Goal: Navigation & Orientation: Find specific page/section

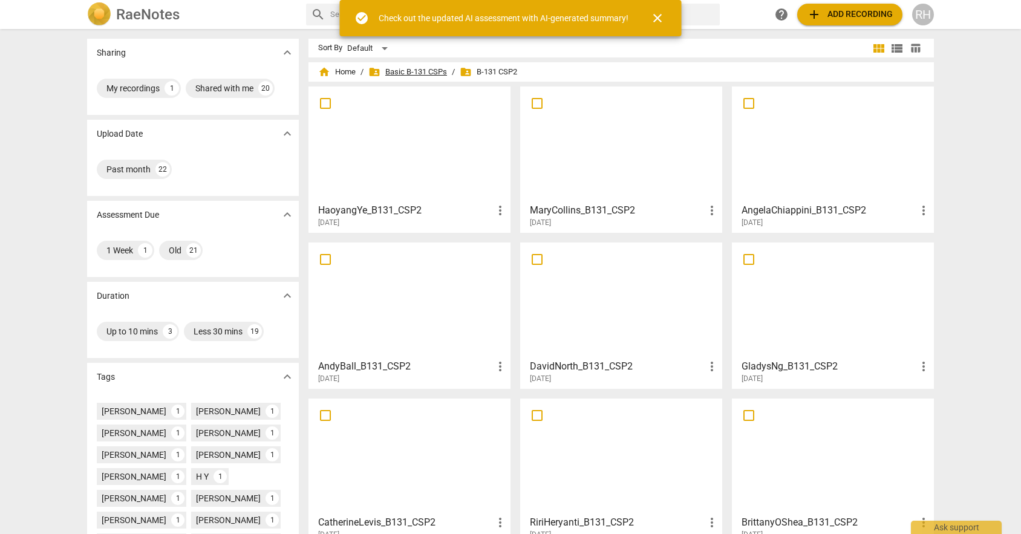
click at [418, 73] on span "folder_shared Basic B-131 CSPs" at bounding box center [407, 72] width 79 height 12
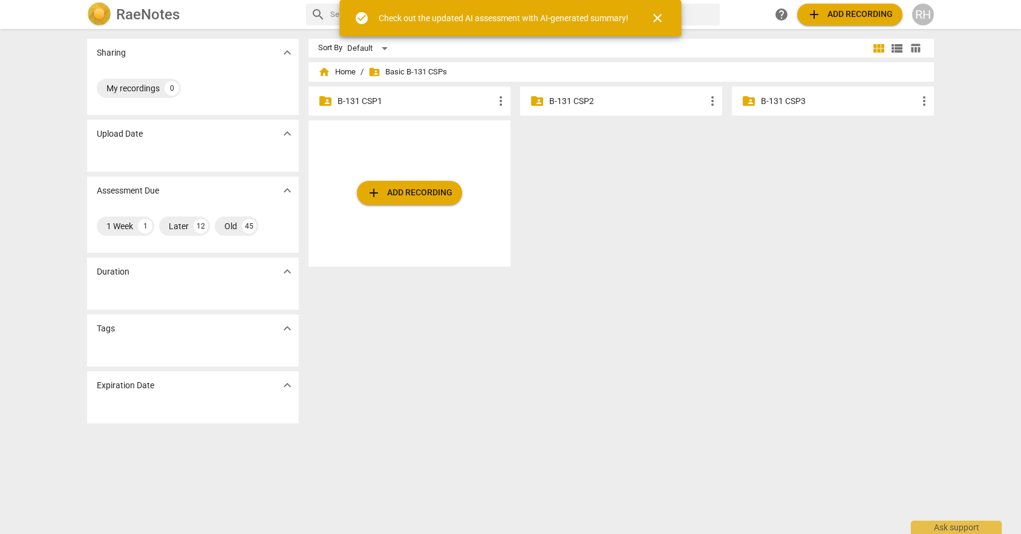
click at [847, 97] on p "B-131 CSP3" at bounding box center [839, 101] width 156 height 13
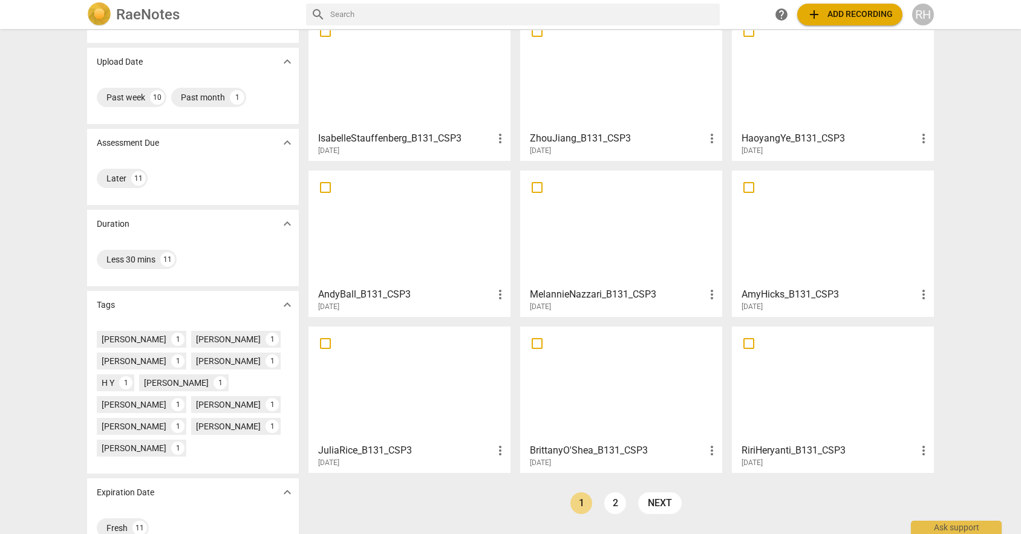
scroll to position [97, 0]
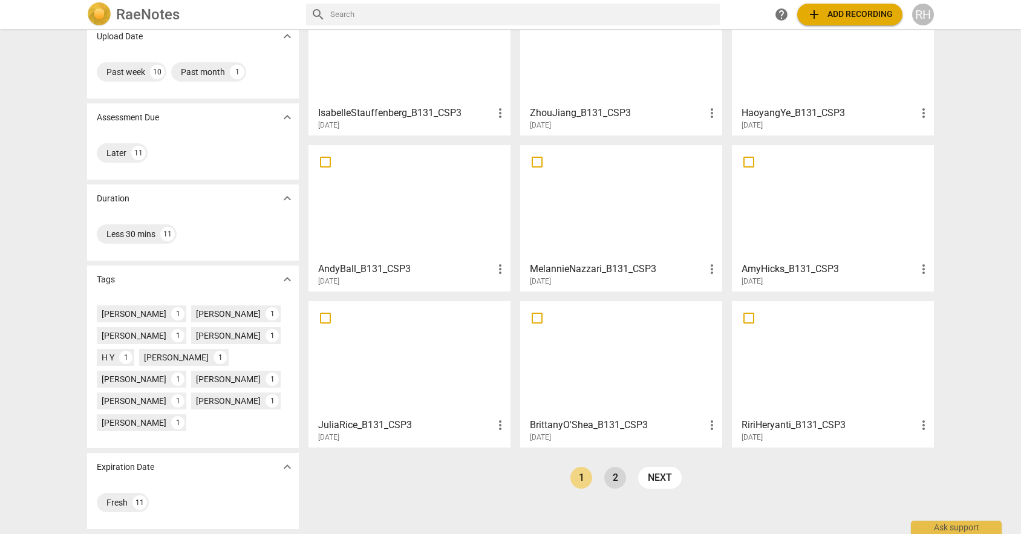
click at [608, 480] on link "2" at bounding box center [615, 478] width 22 height 22
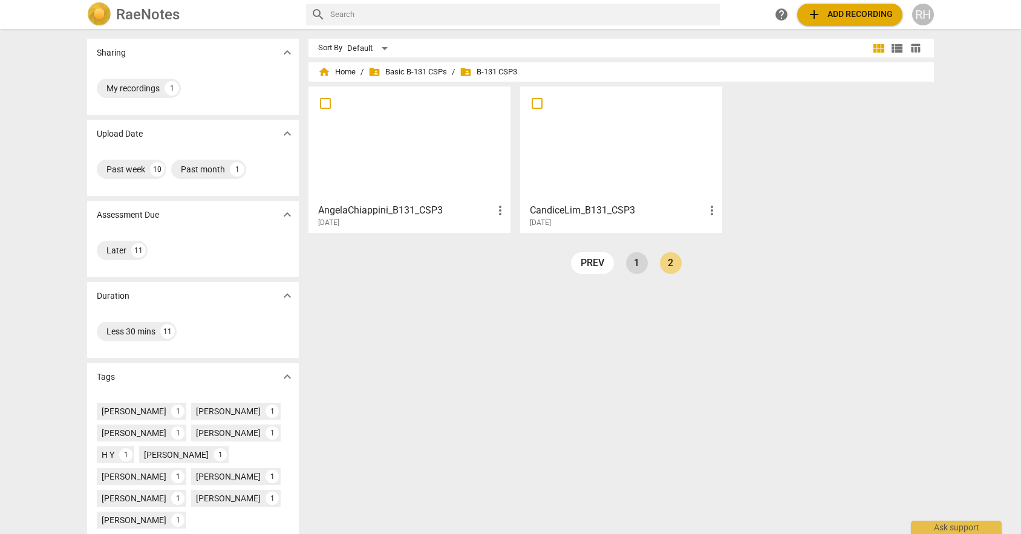
click at [627, 259] on link "1" at bounding box center [637, 263] width 22 height 22
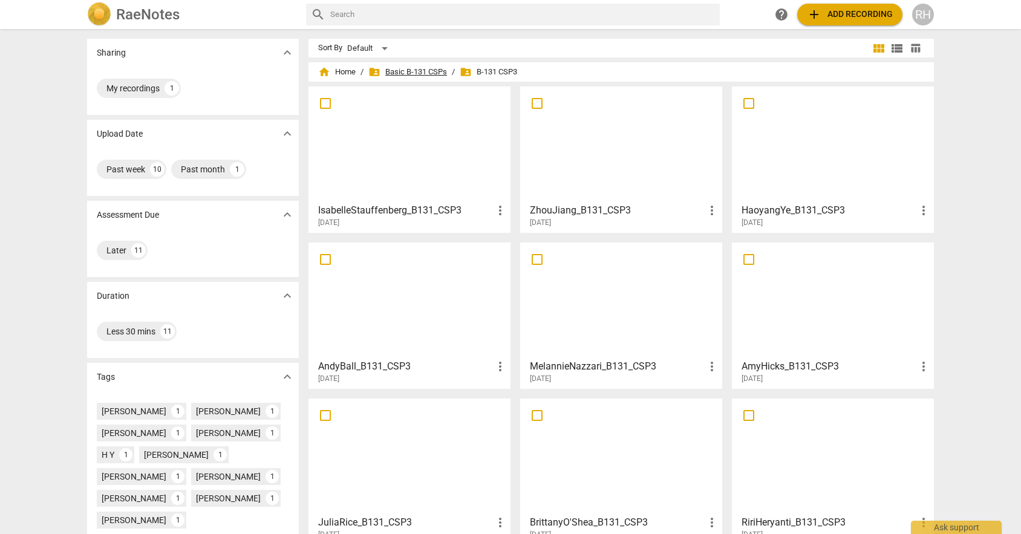
click at [432, 73] on span "folder_shared Basic B-131 CSPs" at bounding box center [407, 72] width 79 height 12
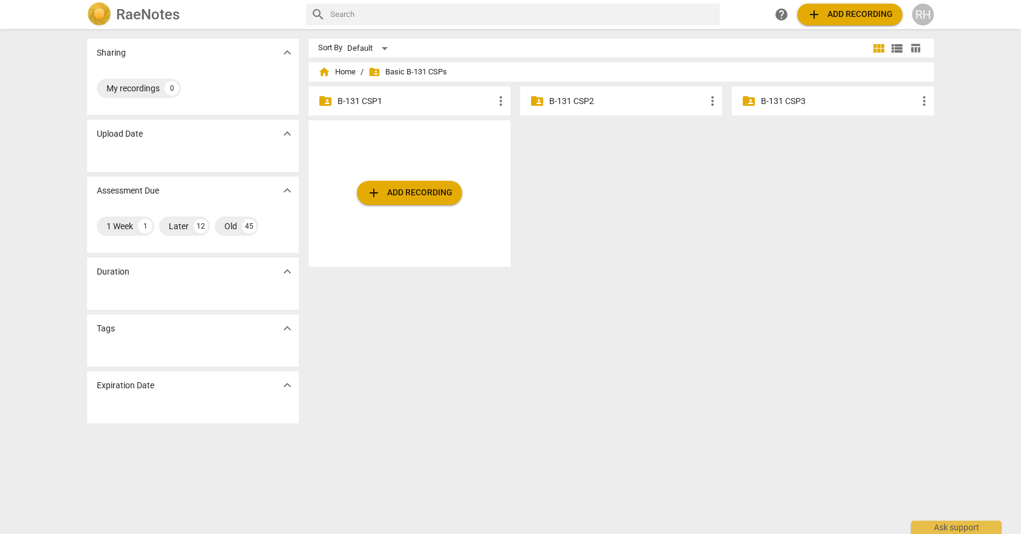
click at [574, 101] on p "B-131 CSP2" at bounding box center [627, 101] width 156 height 13
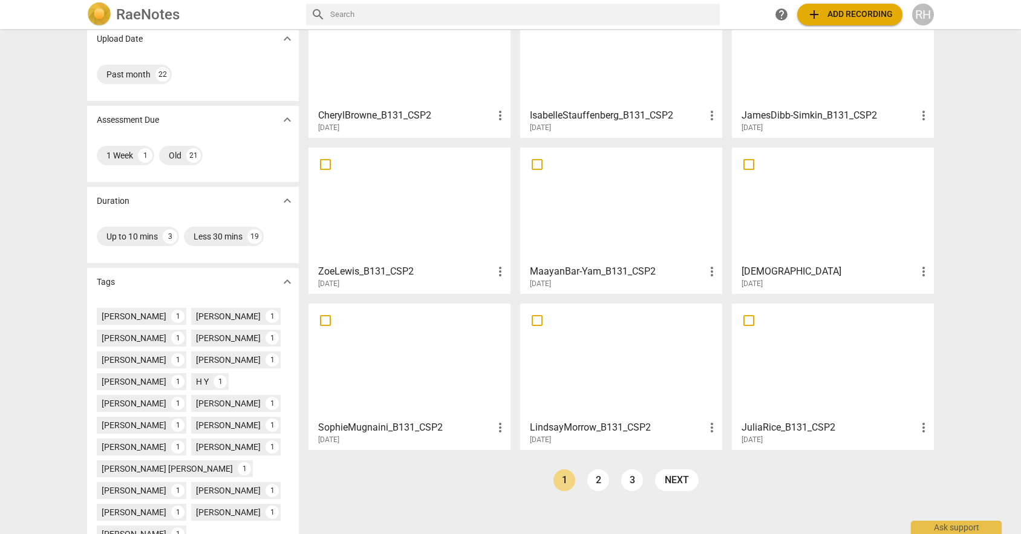
scroll to position [100, 0]
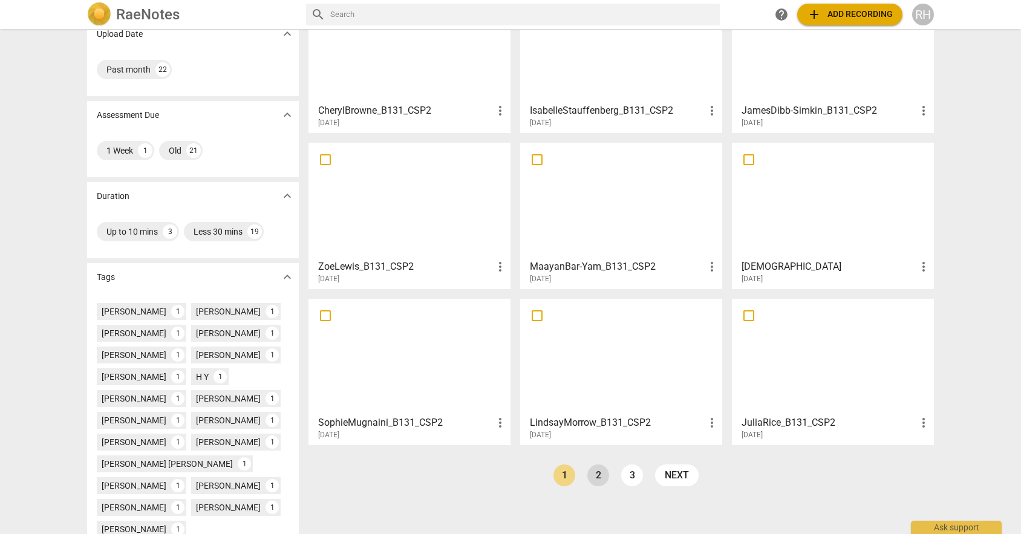
click at [594, 474] on link "2" at bounding box center [598, 475] width 22 height 22
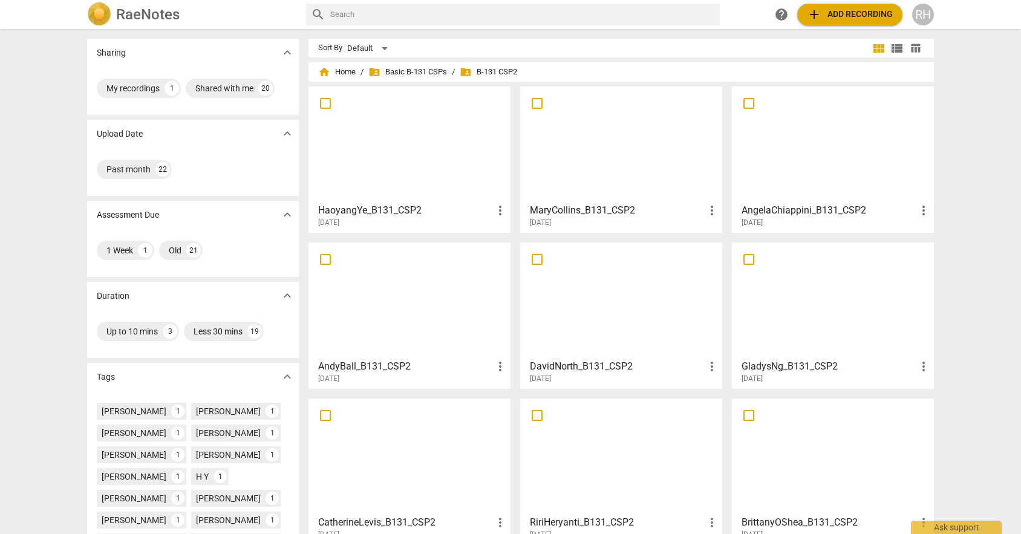
click at [579, 151] on div at bounding box center [621, 144] width 194 height 107
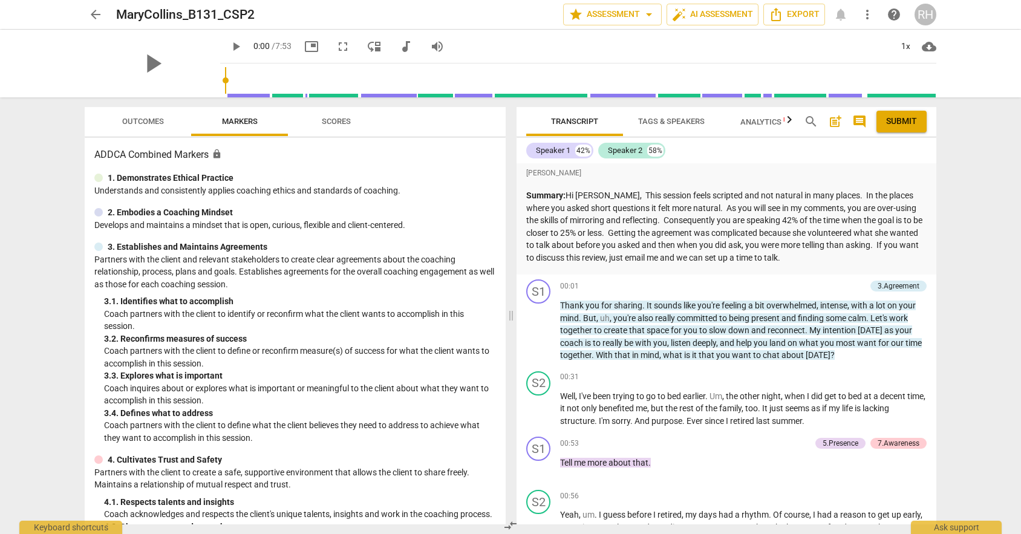
click at [92, 11] on span "arrow_back" at bounding box center [95, 14] width 15 height 15
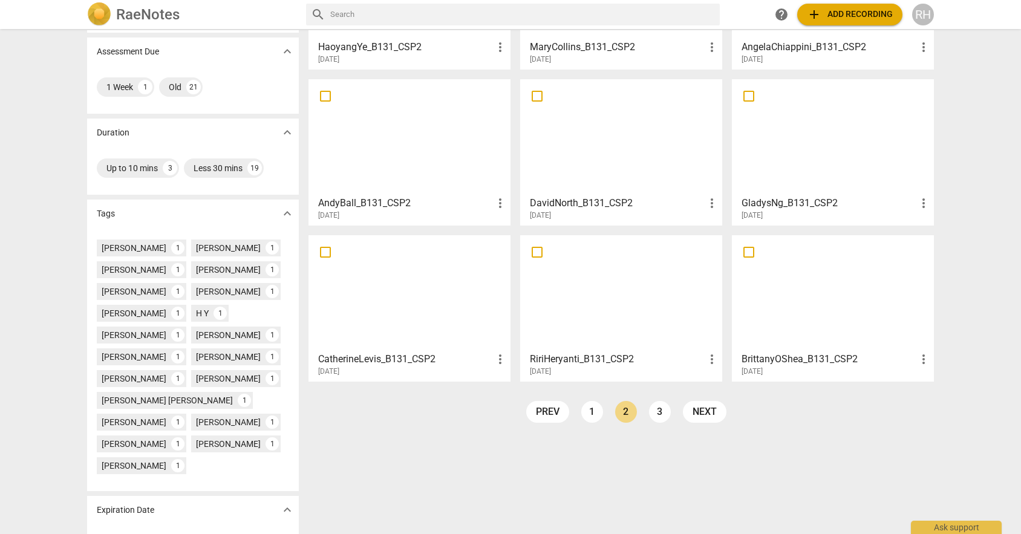
scroll to position [166, 0]
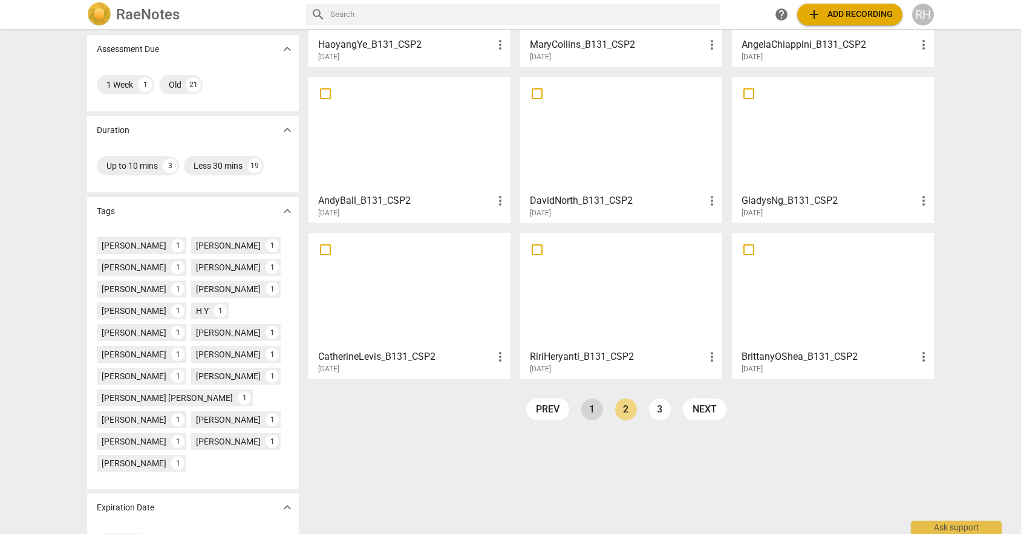
click at [584, 409] on link "1" at bounding box center [592, 410] width 22 height 22
